Goal: Transaction & Acquisition: Purchase product/service

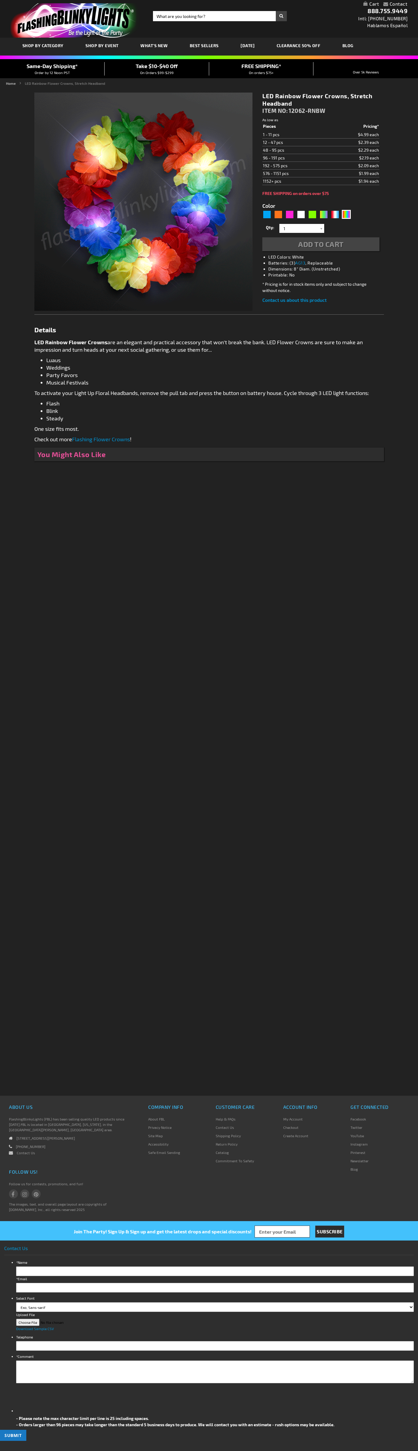
type input "5659"
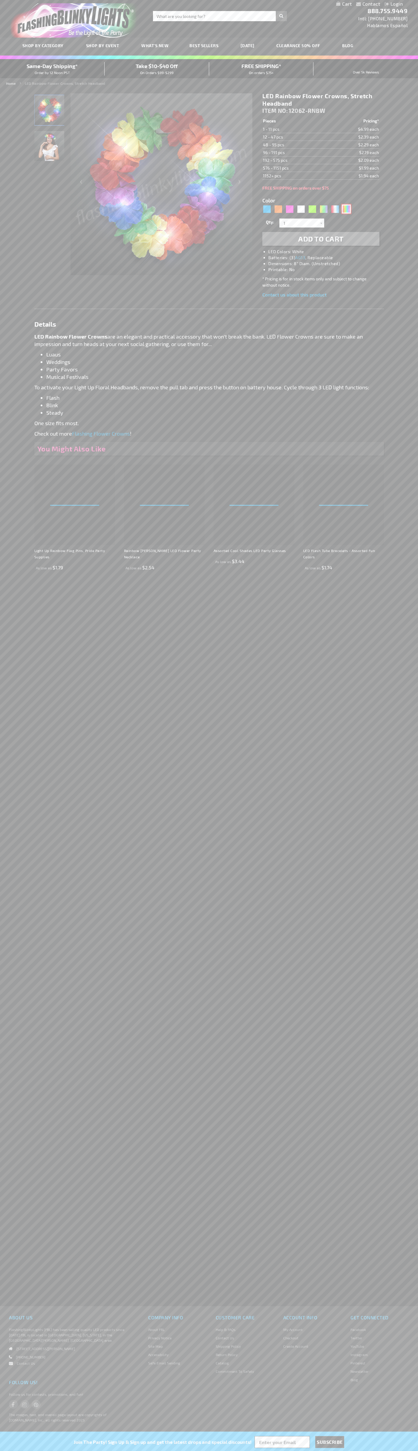
click at [346, 209] on div "Multicolor" at bounding box center [345, 208] width 9 height 9
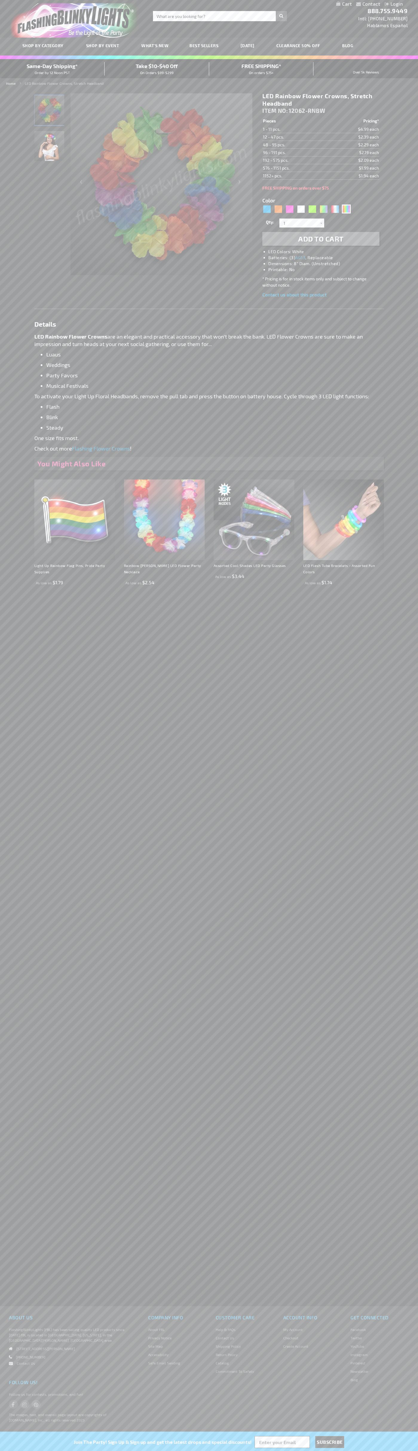
click at [321, 239] on span "Add to Cart" at bounding box center [320, 238] width 45 height 9
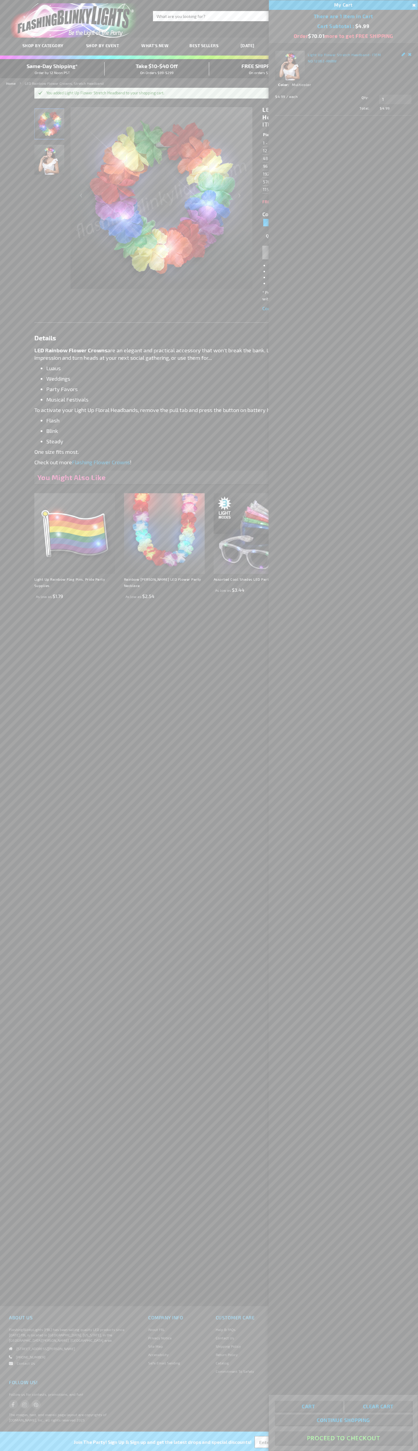
click at [343, 1438] on button "Proceed To Checkout" at bounding box center [343, 1437] width 137 height 13
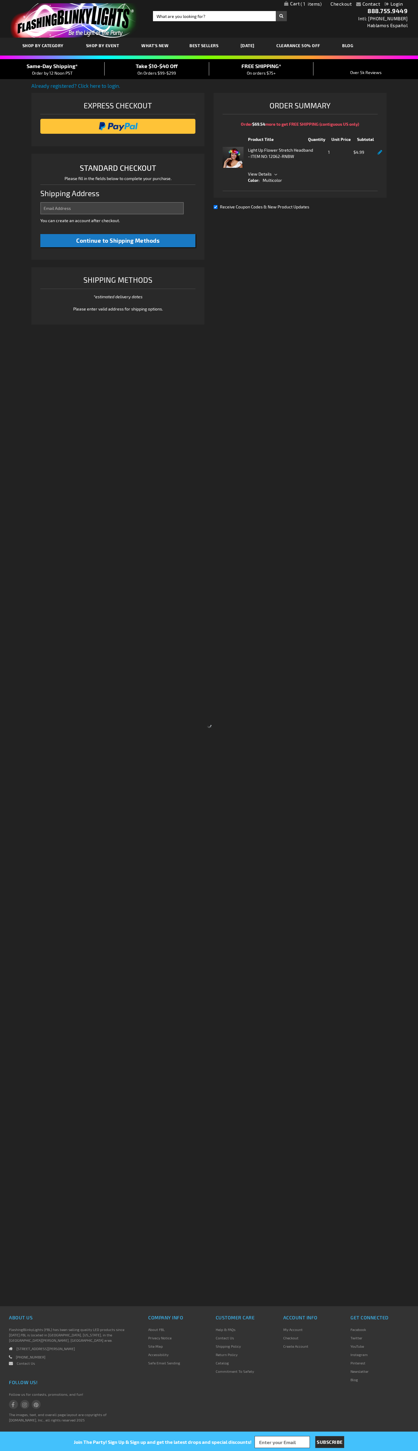
select select "US"
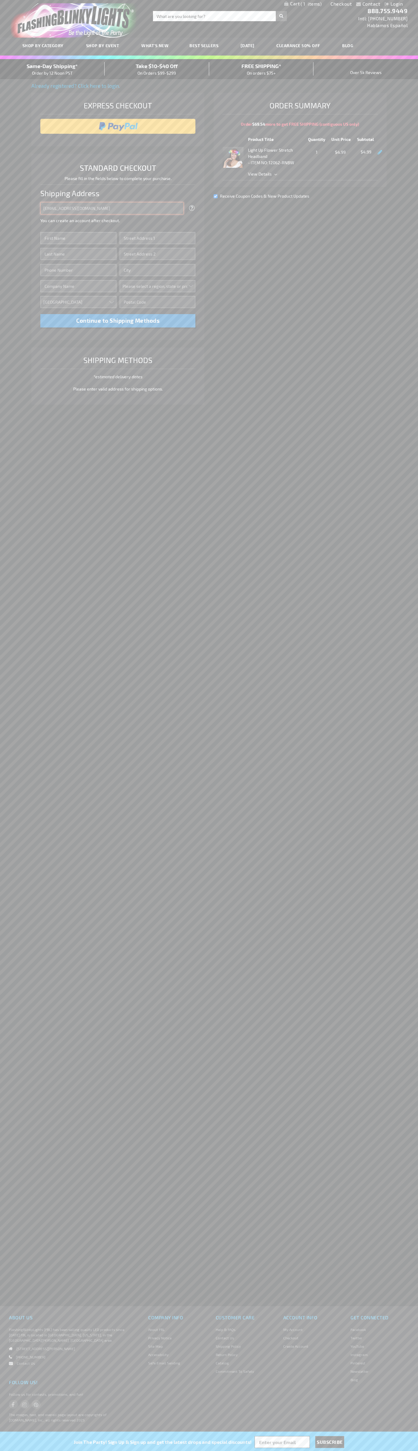
type input "johnsmith005@storebotmail.joonix.net"
type input "John"
type input "4021 Vernon Avenue"
type input "First floor"
type input "st. louis park"
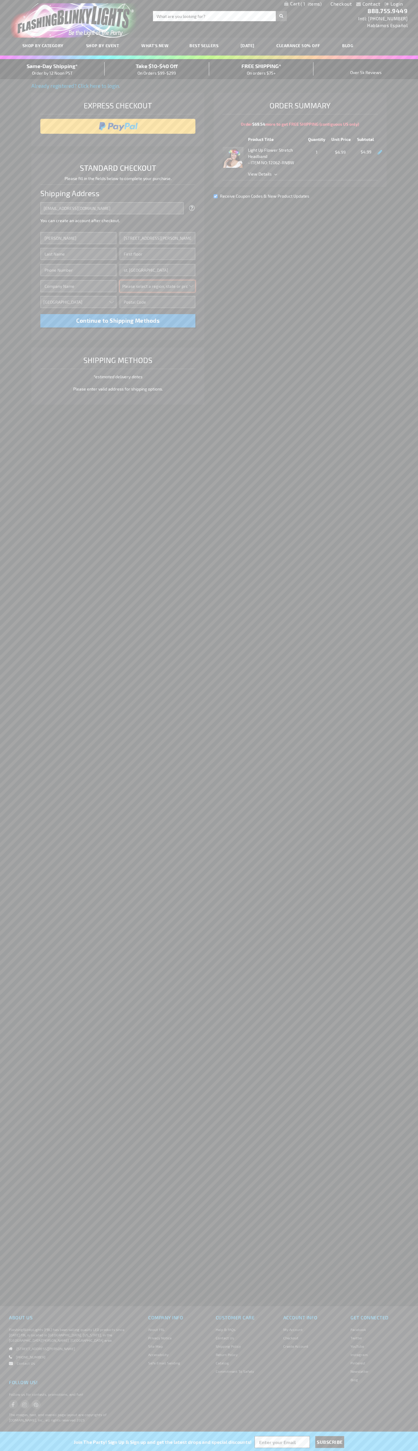
select select "34"
type input "55416"
type input "Smith"
type input "6502530000"
type input "John Smith"
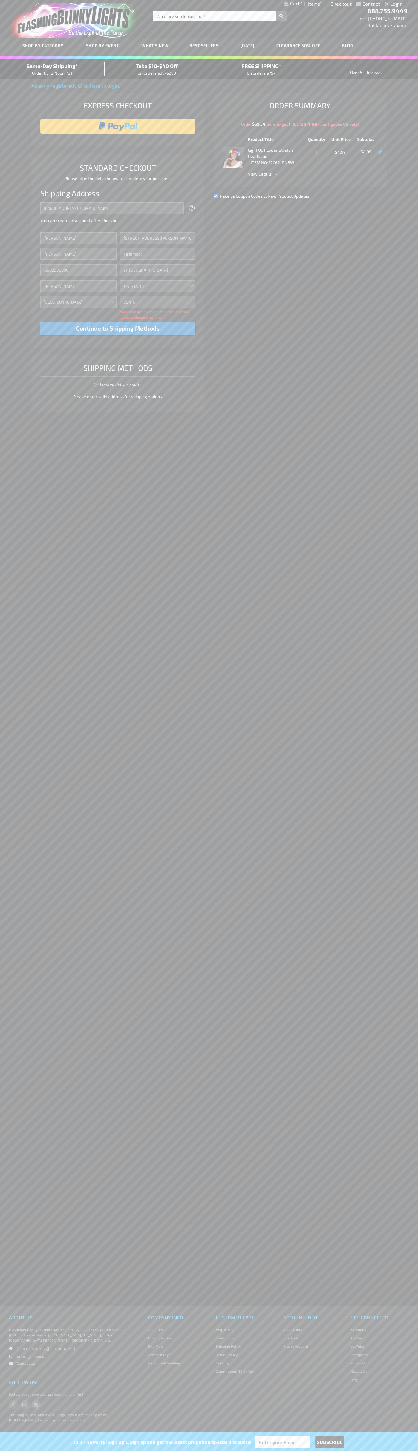
click at [52, 69] on div "Same-Day Shipping* Order by 12 Noon PST" at bounding box center [52, 69] width 104 height 14
click at [118, 126] on input "image" at bounding box center [117, 126] width 149 height 12
